Goal: Browse casually

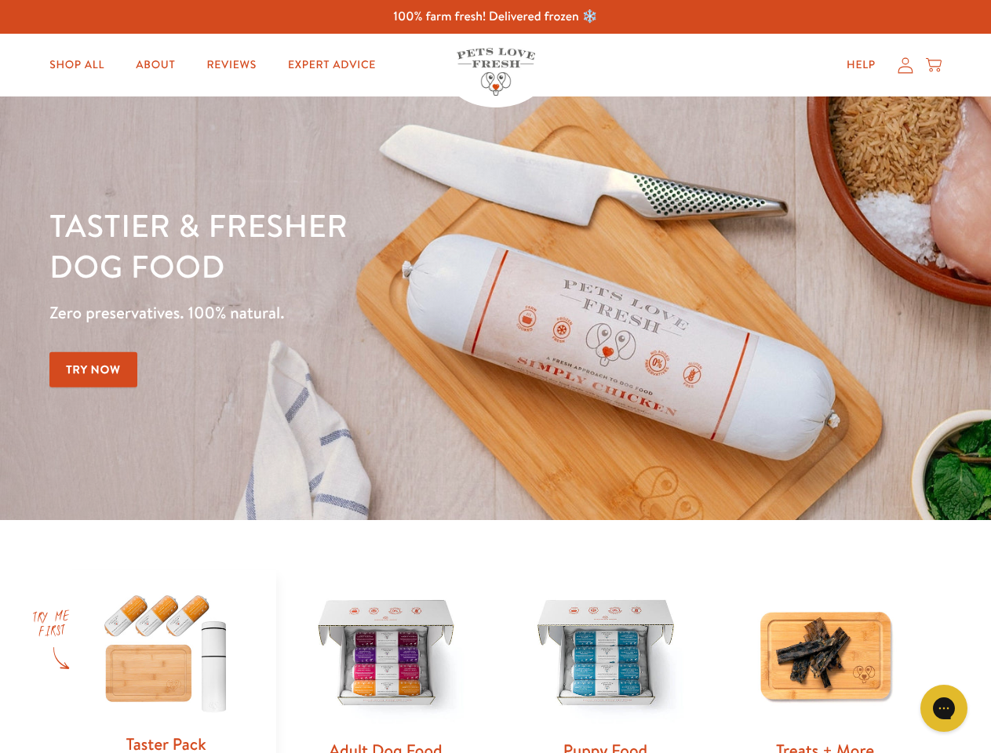
click at [495, 376] on div "Tastier & fresher dog food Zero preservatives. 100% natural. Try Now" at bounding box center [346, 308] width 595 height 207
click at [944, 708] on icon "Gorgias live chat" at bounding box center [943, 707] width 15 height 15
